Goal: Task Accomplishment & Management: Manage account settings

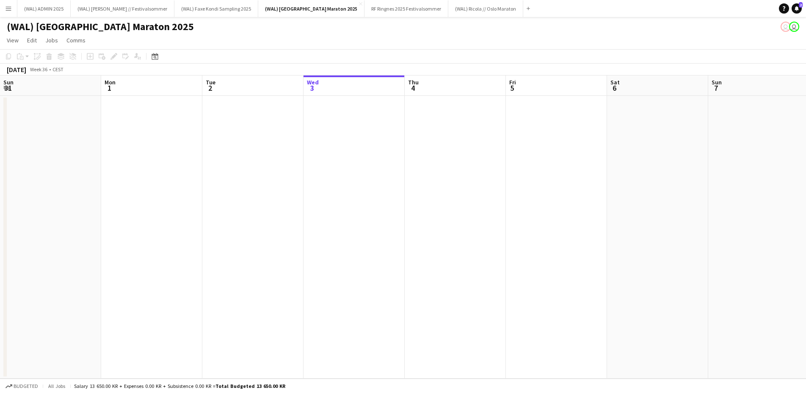
scroll to position [0, 202]
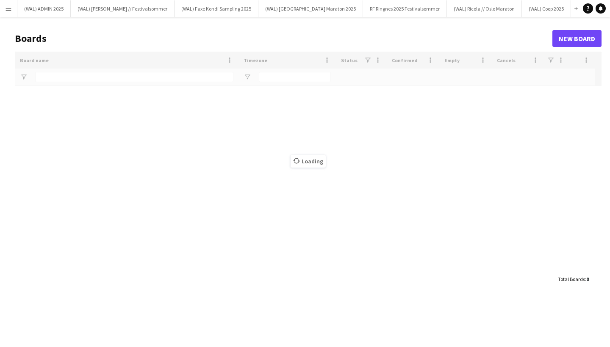
type input "****"
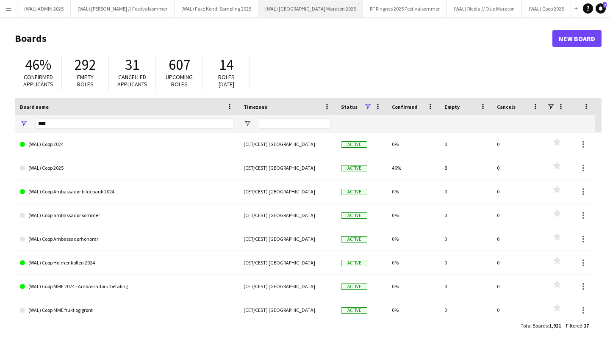
click at [268, 11] on button "(WAL) [GEOGRAPHIC_DATA] 2025 Close" at bounding box center [310, 8] width 105 height 17
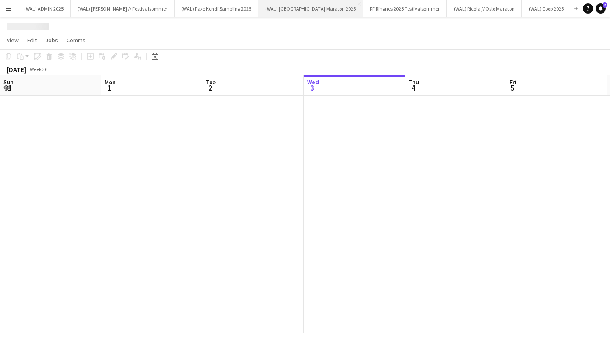
scroll to position [0, 202]
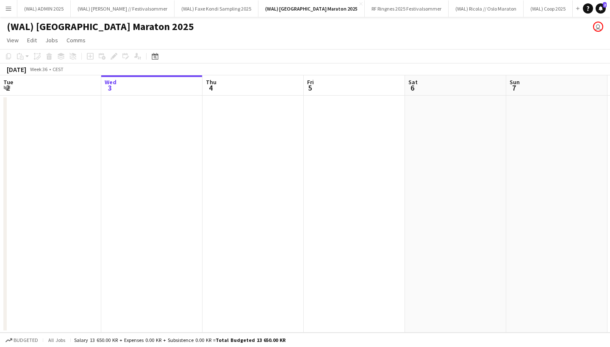
click at [10, 11] on app-icon "Menu" at bounding box center [8, 8] width 7 height 7
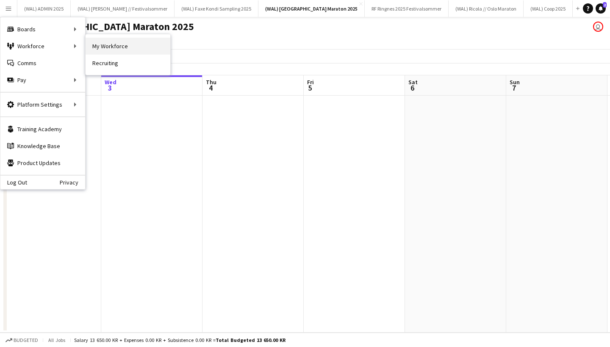
click at [105, 51] on link "My Workforce" at bounding box center [128, 46] width 85 height 17
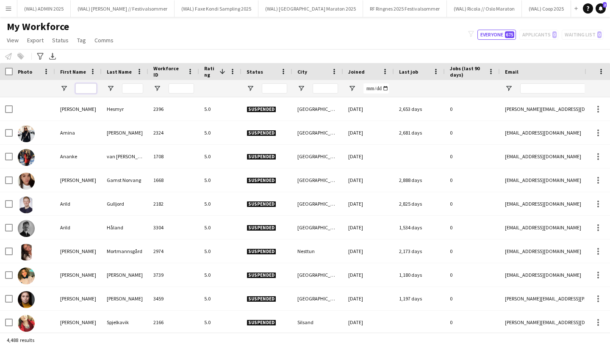
click at [89, 91] on input "First Name Filter Input" at bounding box center [85, 88] width 21 height 10
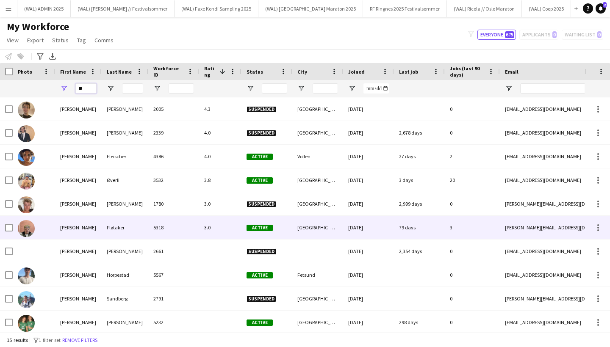
type input "*"
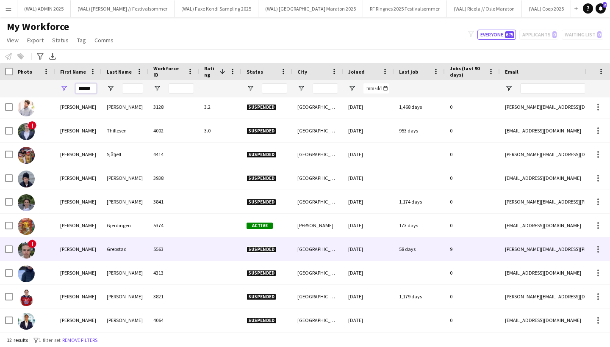
type input "******"
click at [190, 246] on div "5563" at bounding box center [173, 249] width 51 height 23
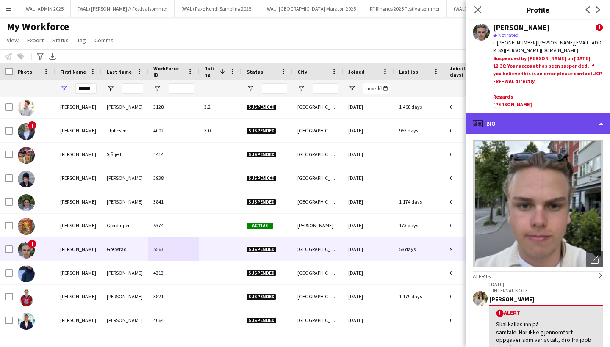
click at [546, 124] on div "profile Bio" at bounding box center [538, 124] width 144 height 20
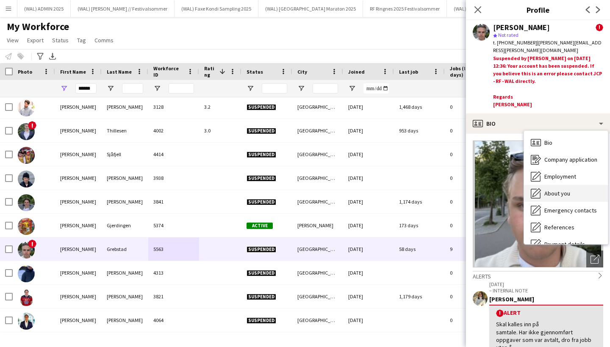
click at [543, 191] on div "About you About you" at bounding box center [566, 193] width 84 height 17
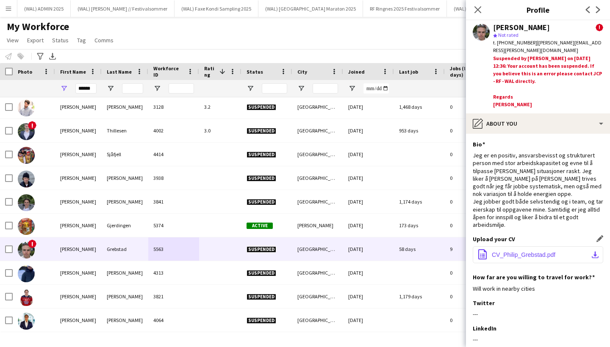
click at [522, 252] on span "CV_Philip_Grebstad.pdf" at bounding box center [524, 255] width 64 height 7
click at [377, 50] on div "Notify workforce Add to tag Select at least one crew to tag him or her. Advance…" at bounding box center [305, 56] width 610 height 14
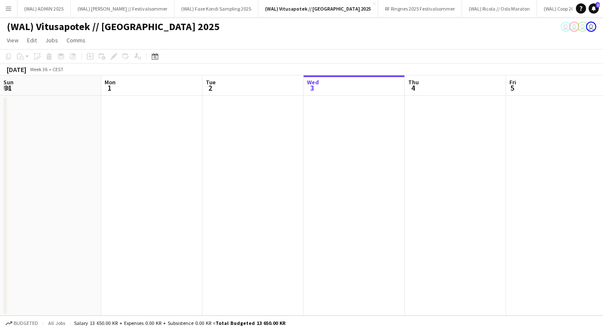
scroll to position [0, 202]
